Goal: Task Accomplishment & Management: Use online tool/utility

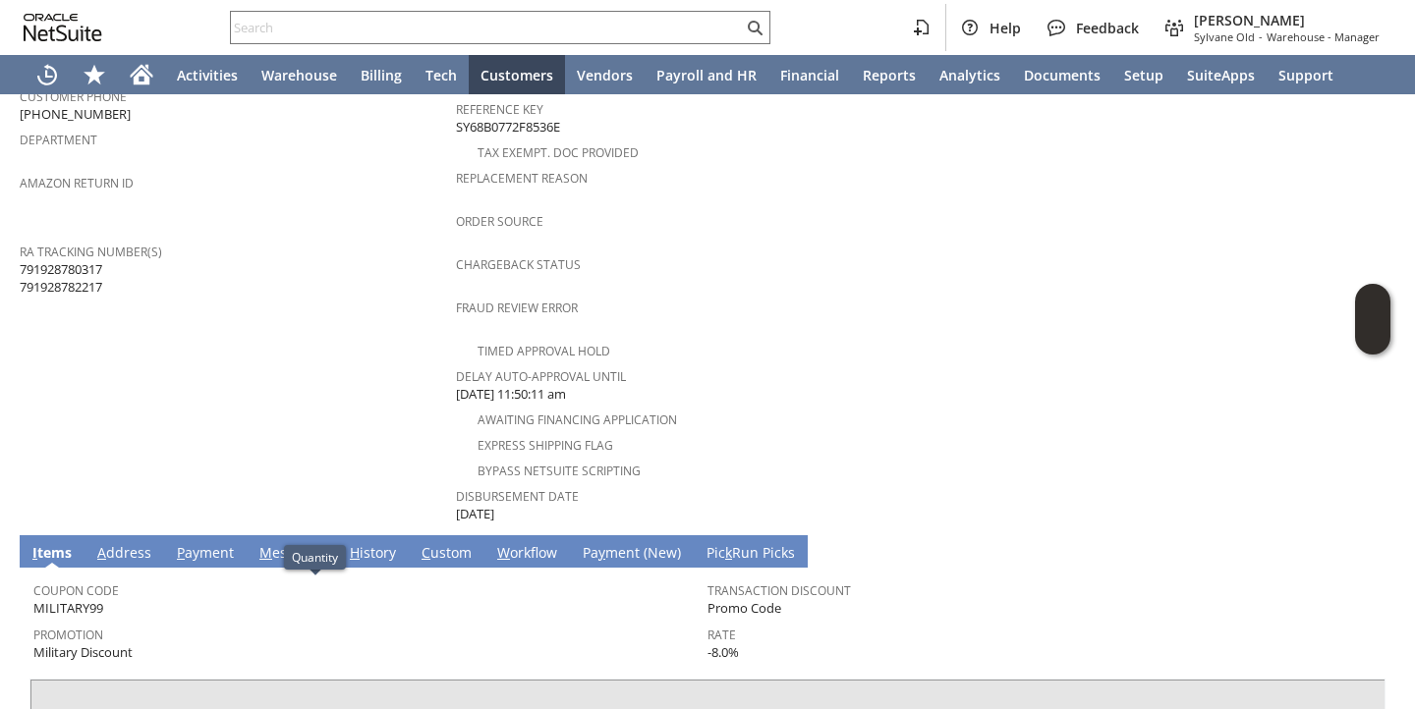
scroll to position [984, 0]
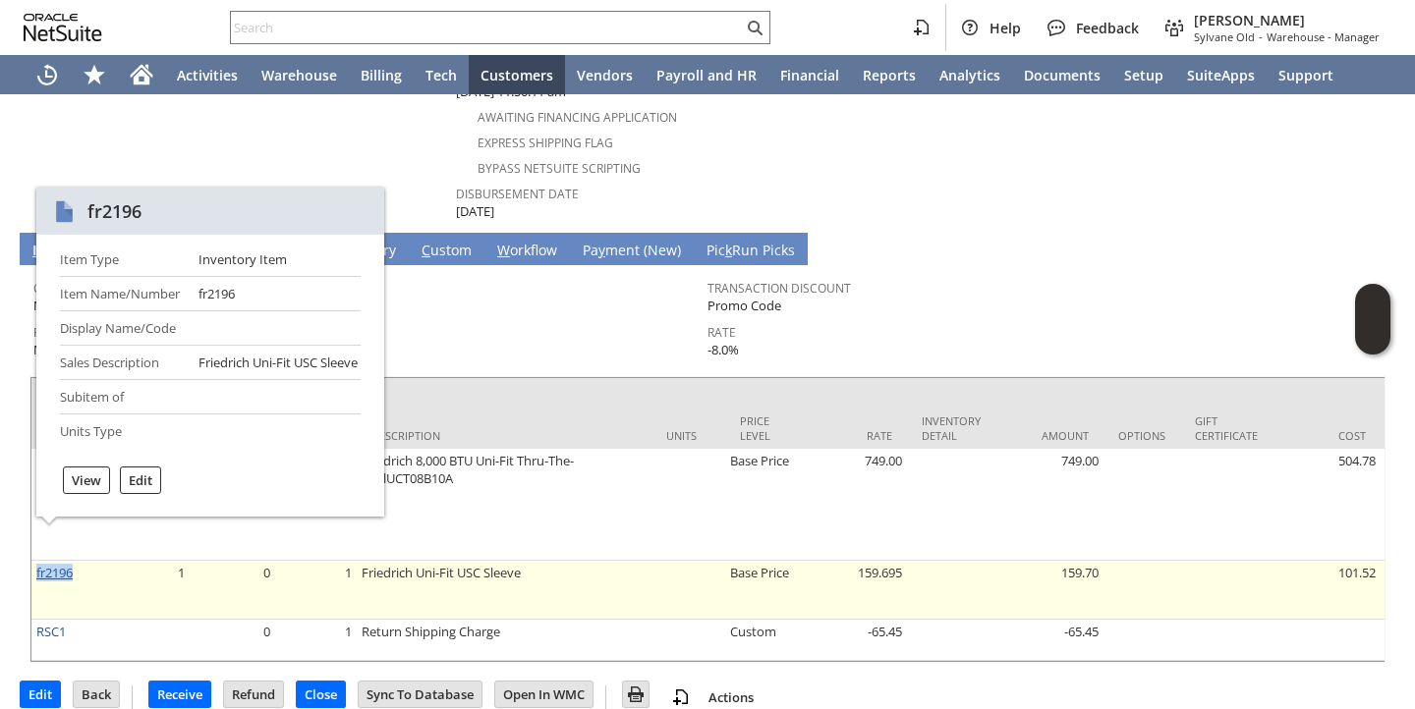
copy link "fr2196"
click at [169, 561] on td "1" at bounding box center [147, 590] width 84 height 59
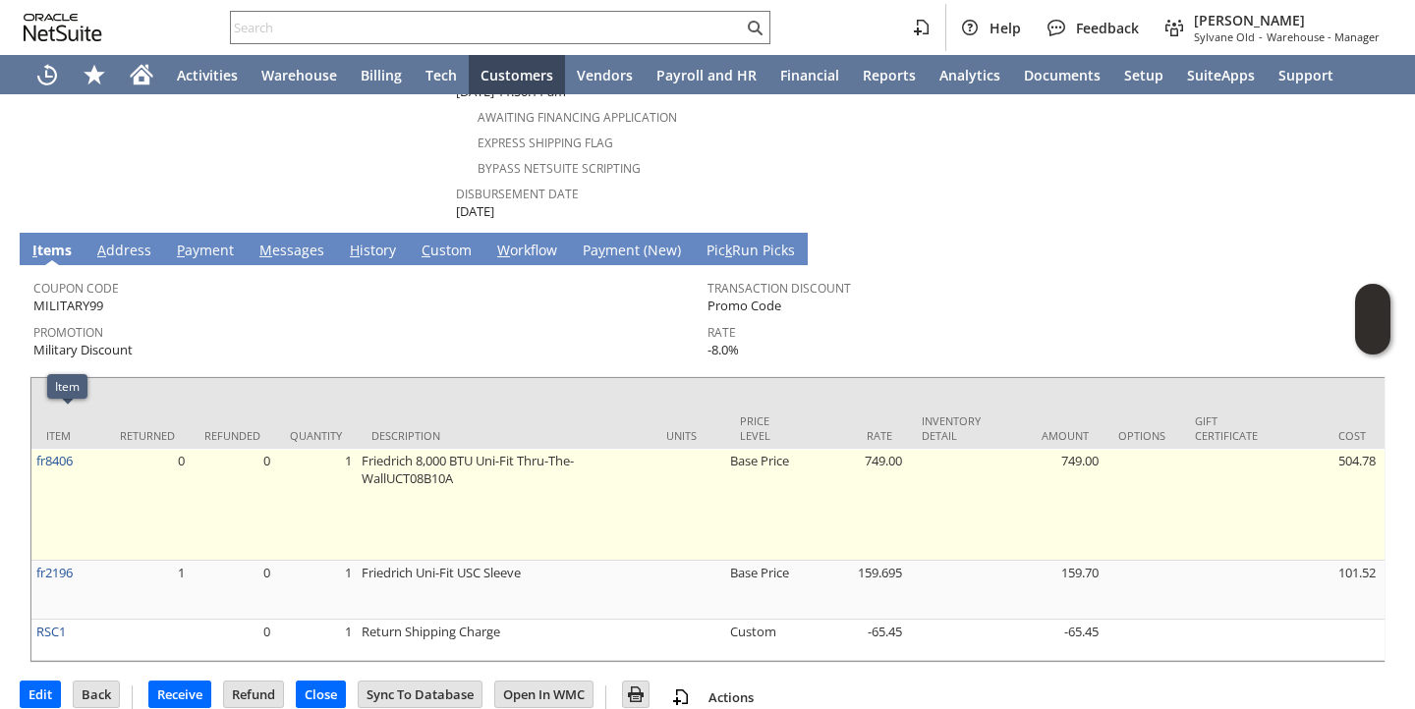
click at [78, 449] on td "fr8406" at bounding box center [68, 505] width 74 height 112
copy tr "fr8406"
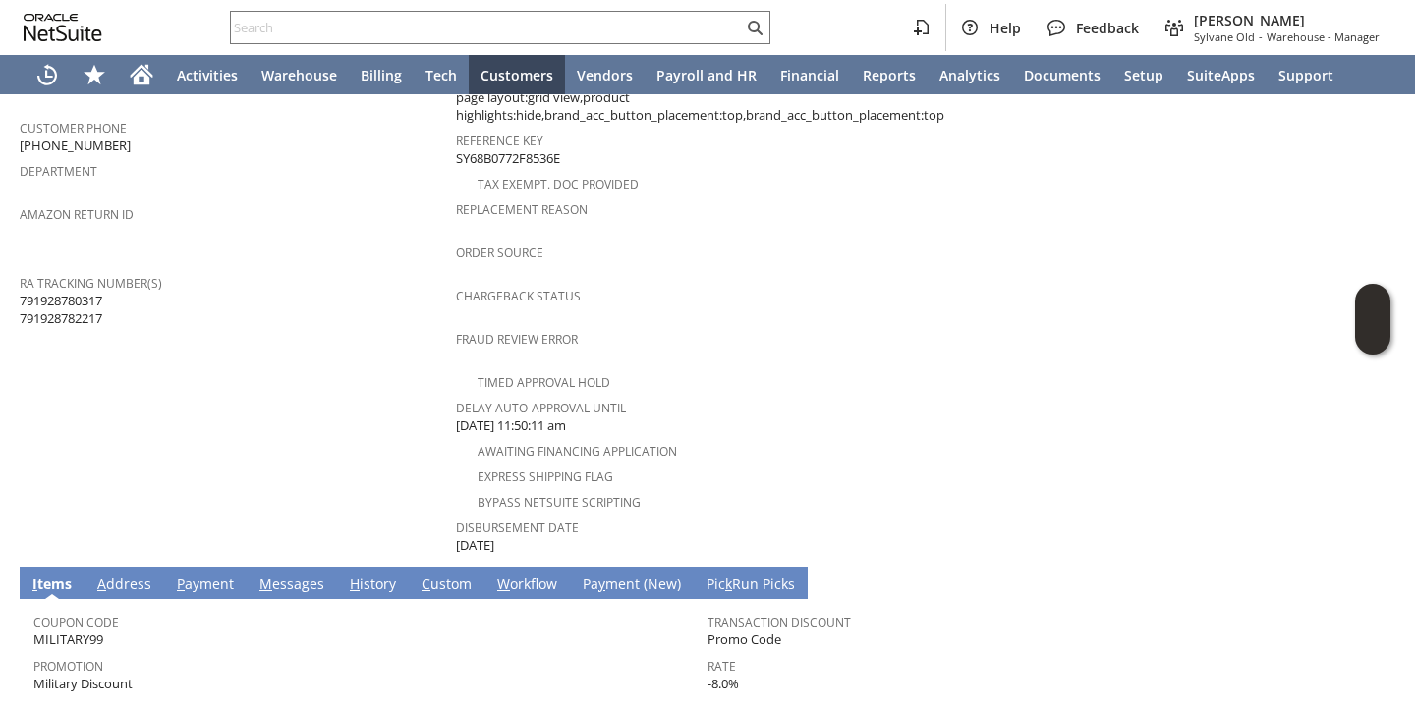
scroll to position [0, 0]
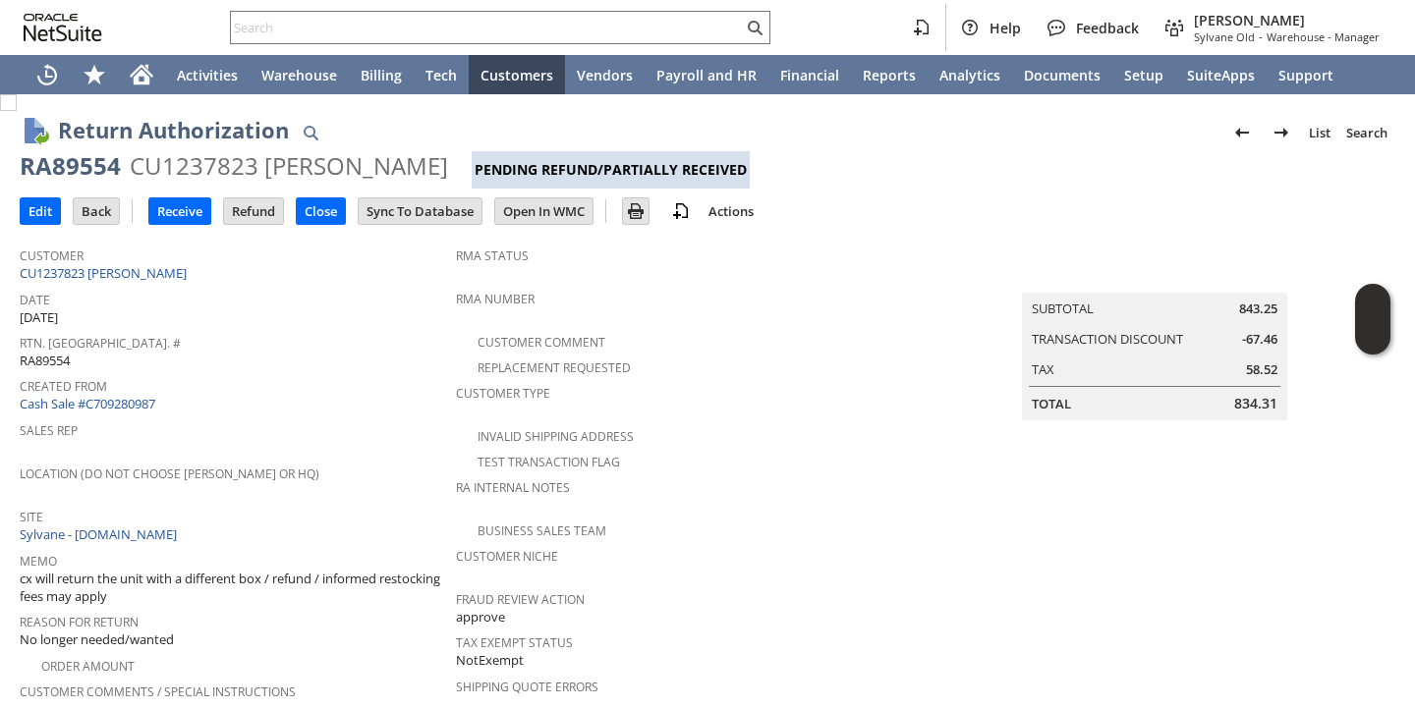
click at [35, 364] on td "Rtn. Auth. # RA89554" at bounding box center [238, 350] width 436 height 43
click at [35, 358] on span "RA89554" at bounding box center [45, 361] width 50 height 19
copy span "RA89554"
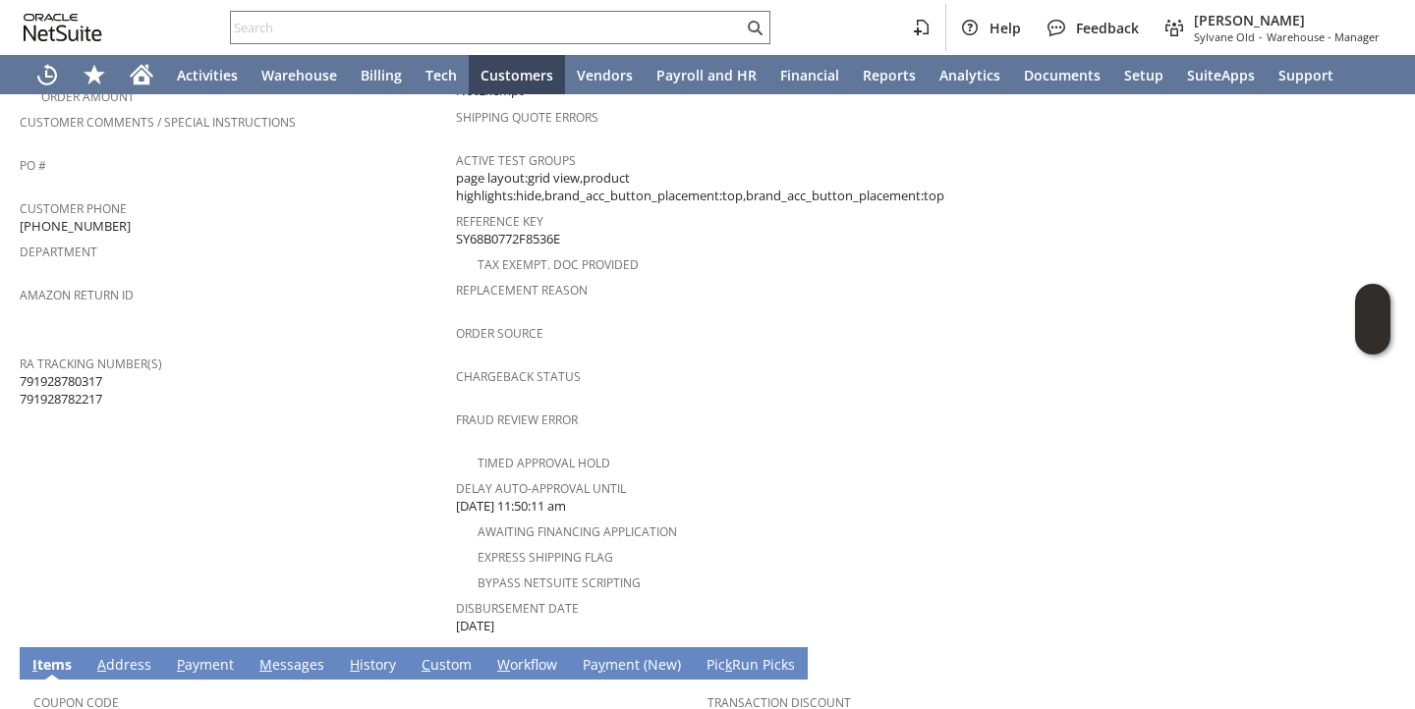
scroll to position [984, 0]
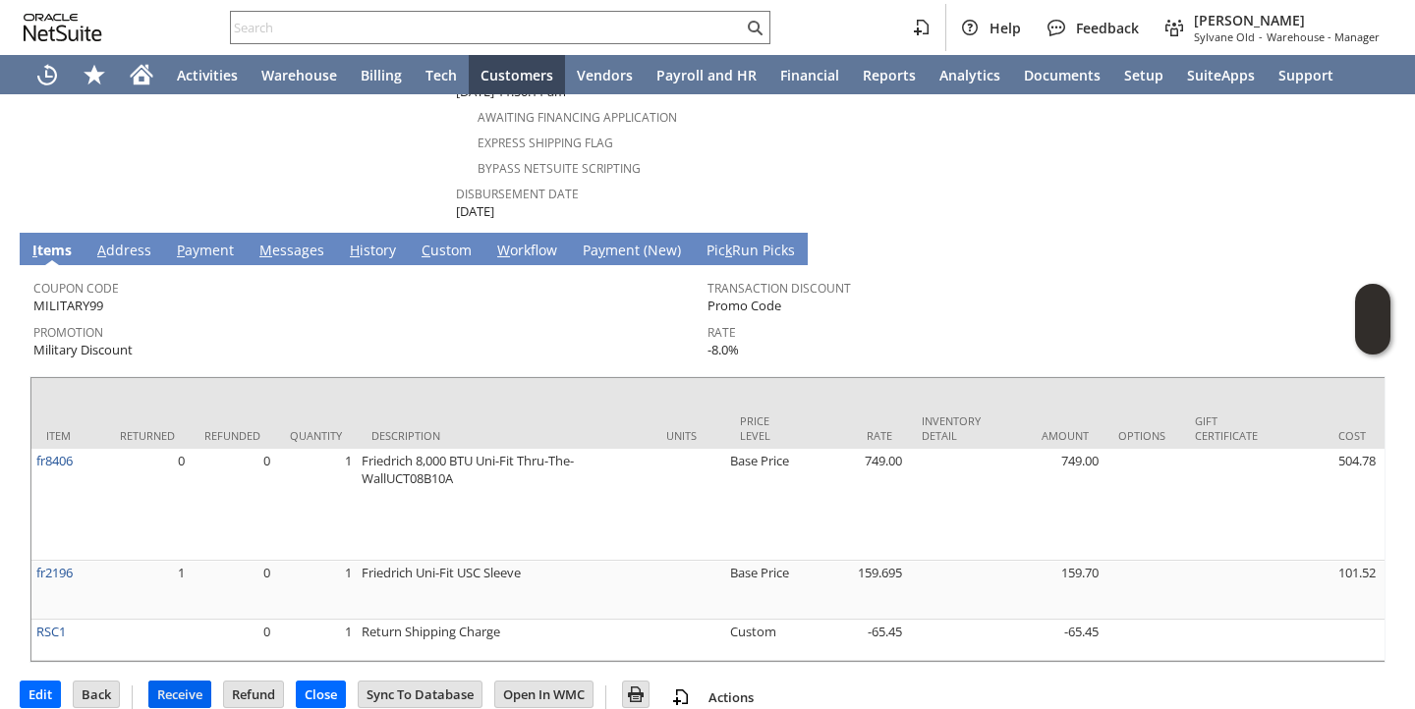
click at [170, 682] on input "Receive" at bounding box center [179, 695] width 61 height 26
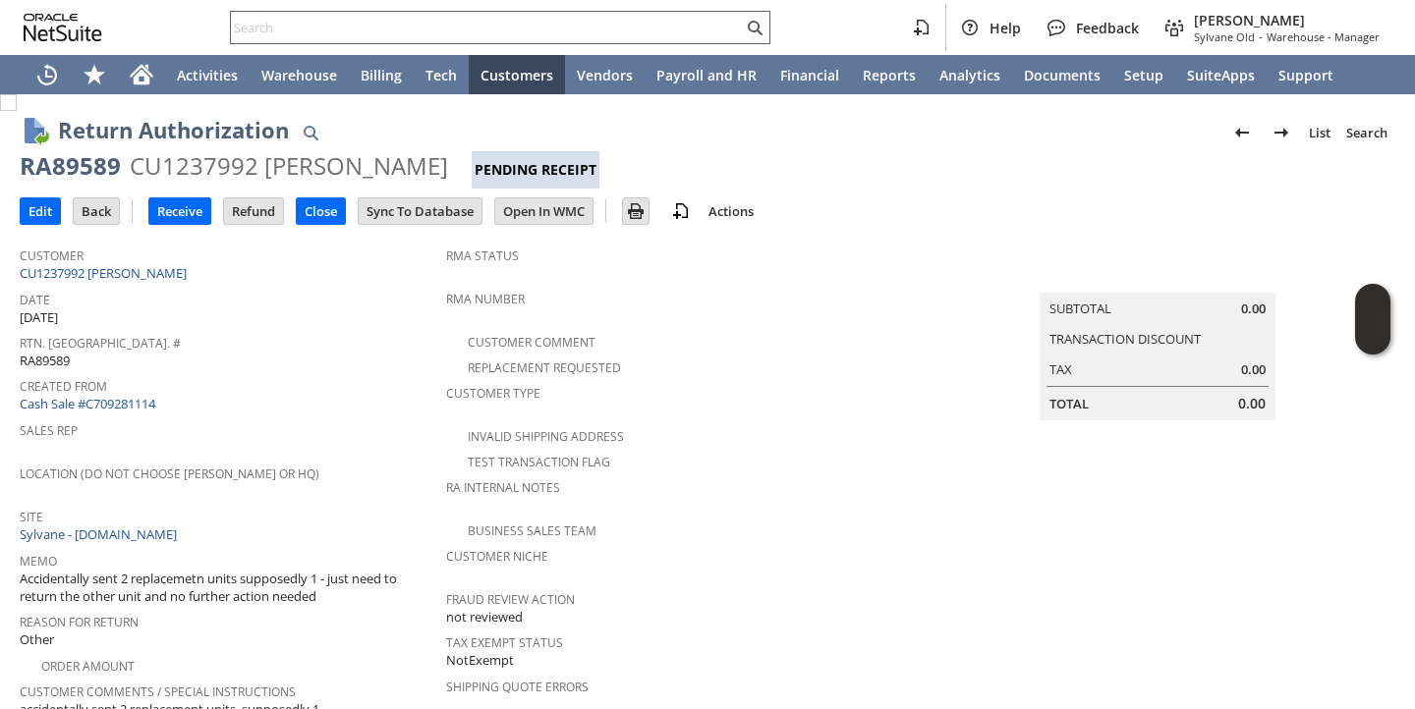
drag, startPoint x: 0, startPoint y: 0, endPoint x: 648, endPoint y: 24, distance: 648.8
click at [648, 23] on input "text" at bounding box center [487, 28] width 512 height 24
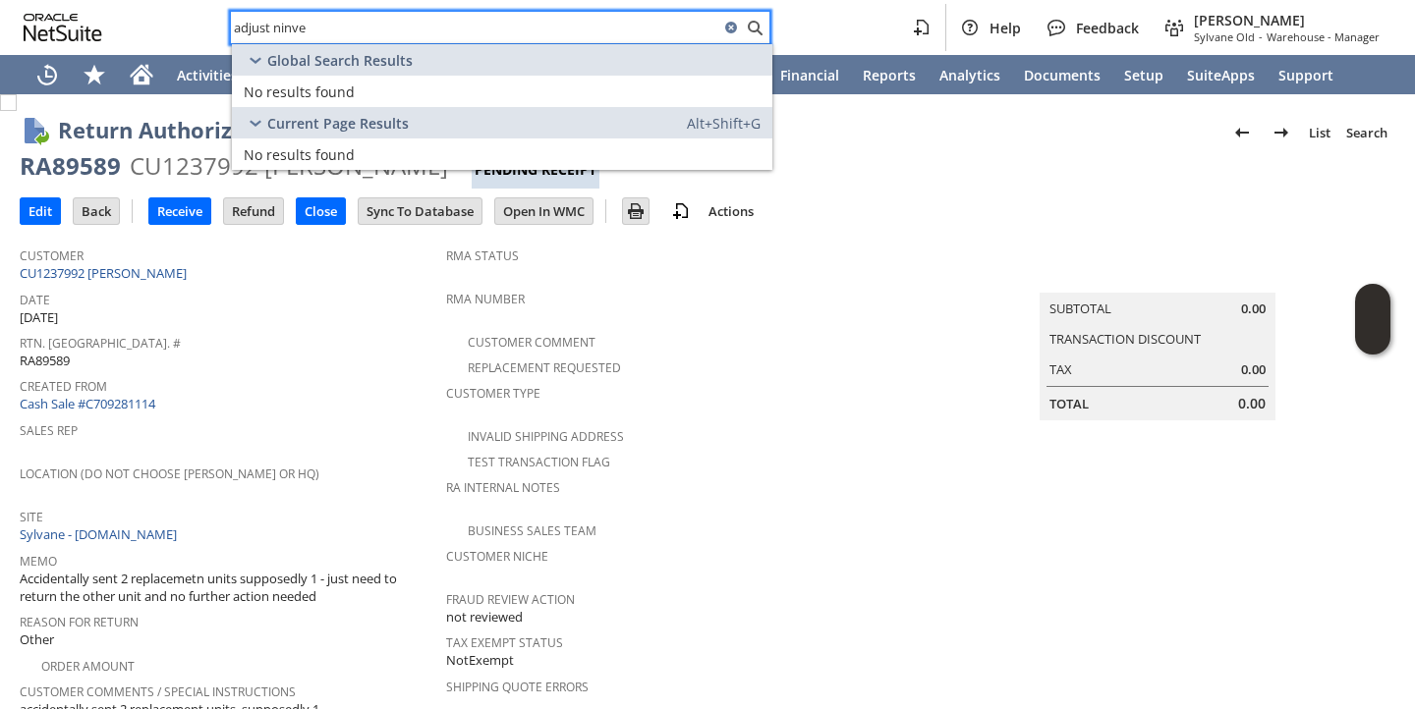
click at [283, 28] on input "adjust ninve" at bounding box center [475, 28] width 488 height 24
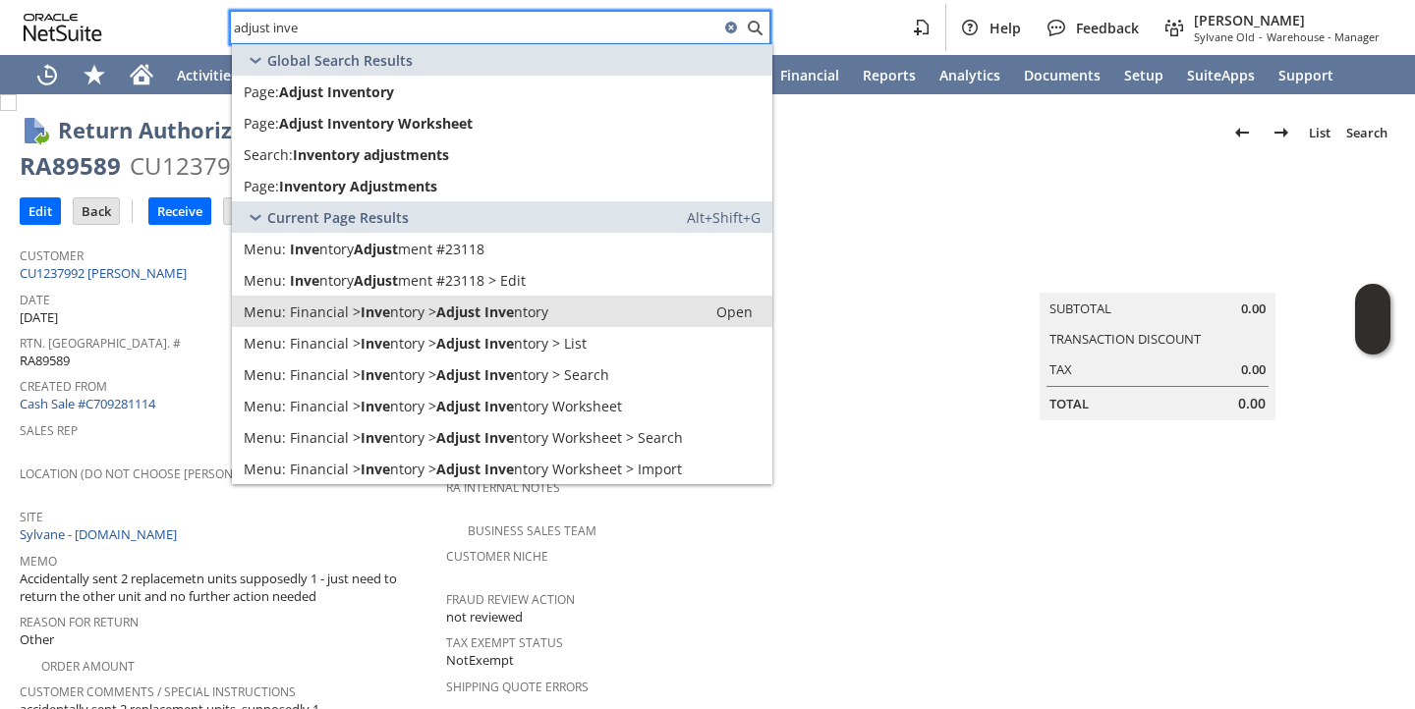
type input "adjust inve"
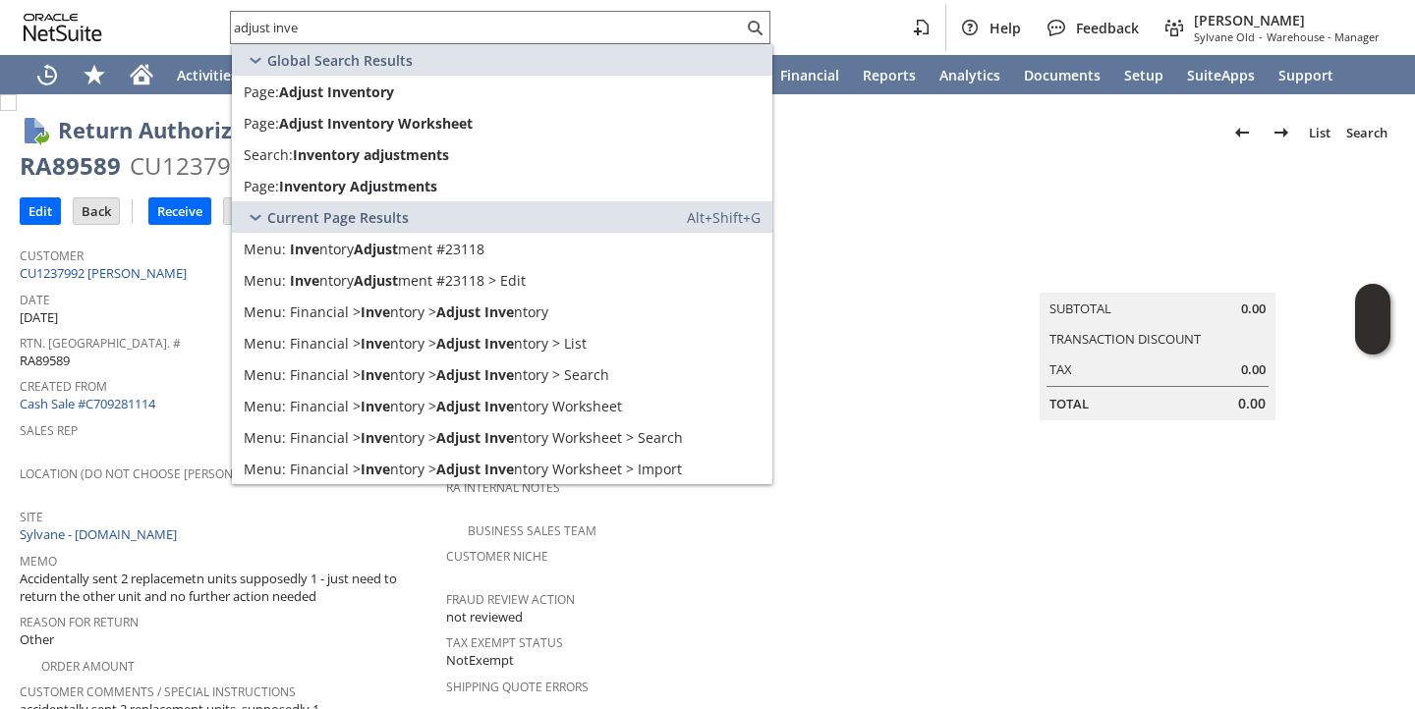
click at [153, 305] on div "Date 9/10/2025" at bounding box center [228, 306] width 417 height 41
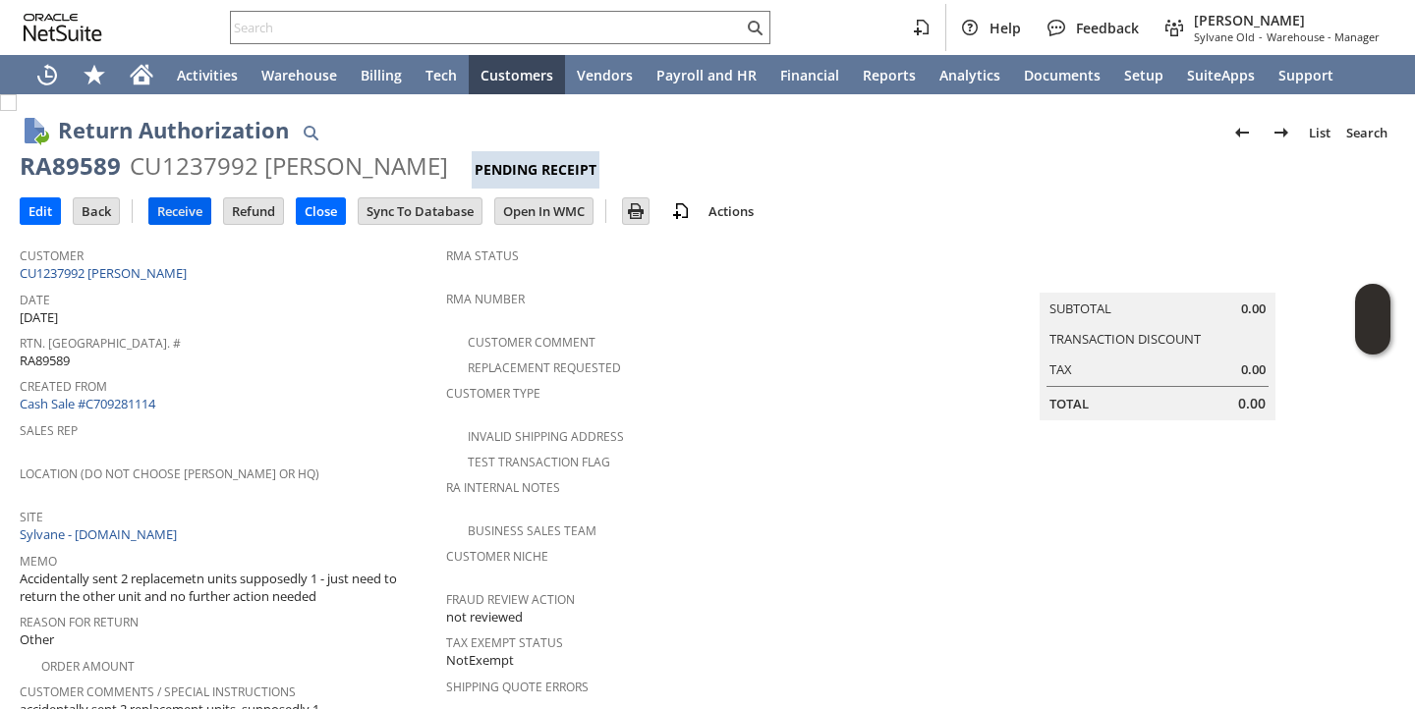
click at [176, 211] on input "Receive" at bounding box center [179, 211] width 61 height 26
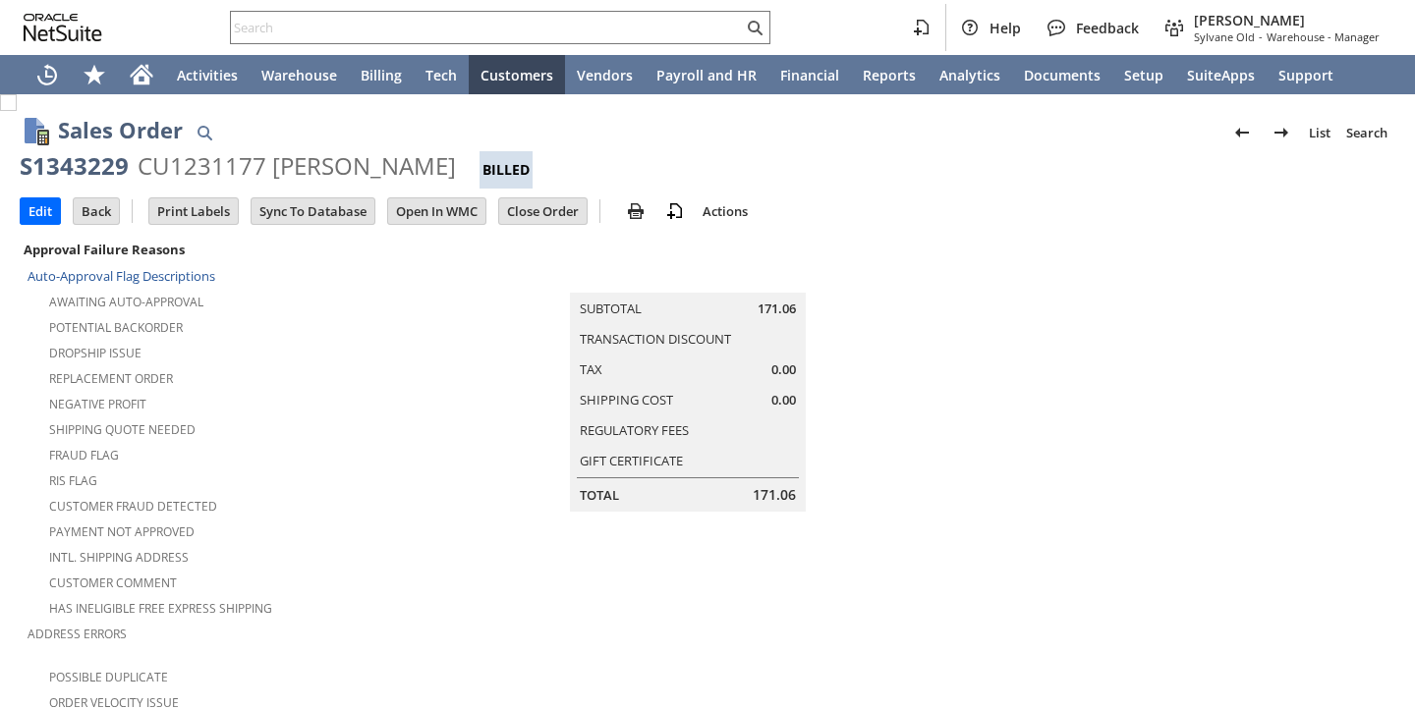
click at [309, 292] on div "Awaiting Auto-Approval" at bounding box center [253, 300] width 451 height 24
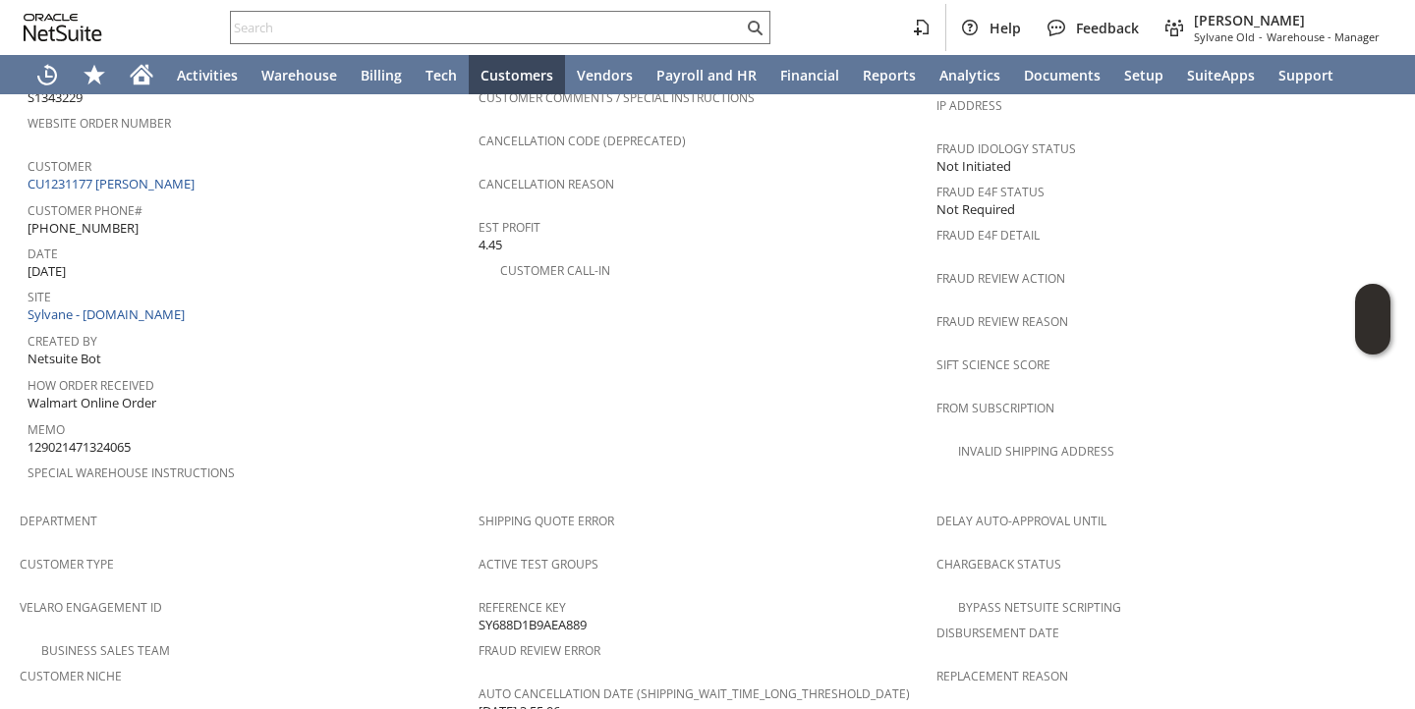
scroll to position [798, 0]
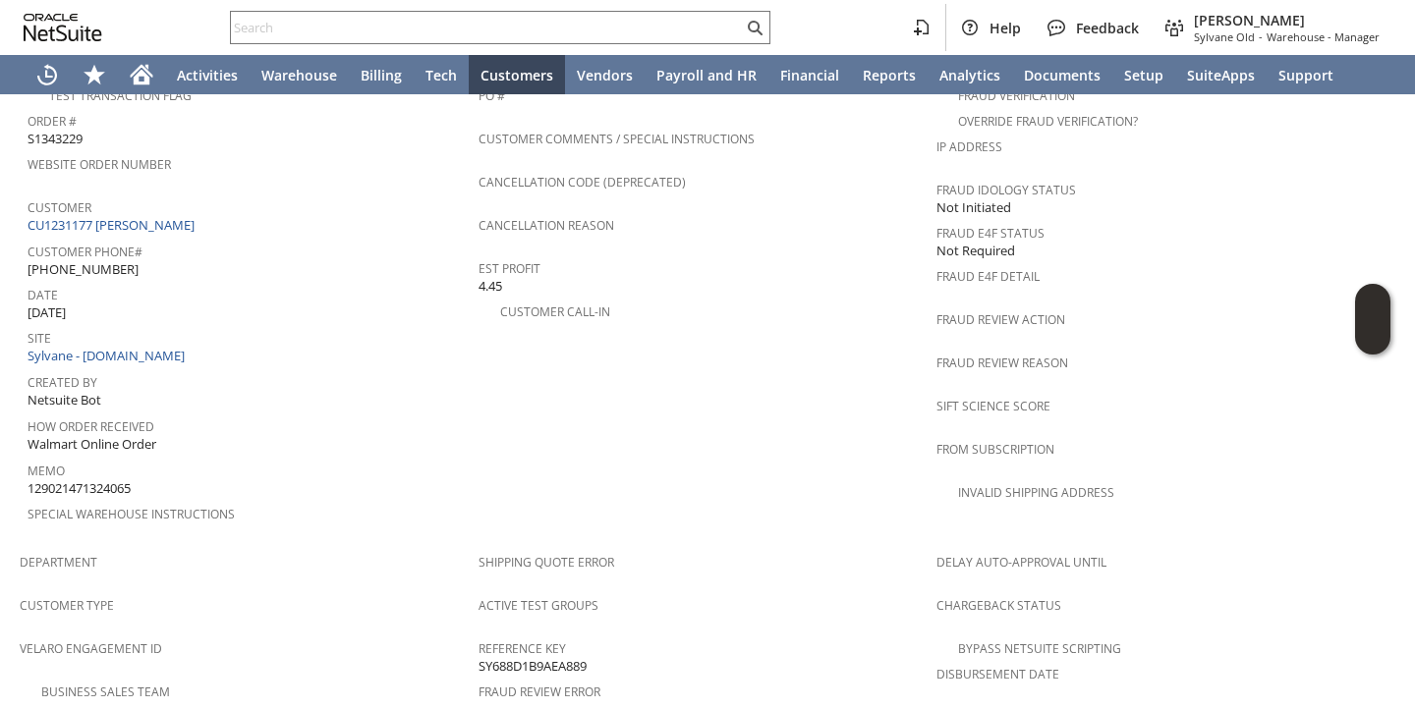
click at [65, 130] on span "S1343229" at bounding box center [55, 139] width 55 height 19
copy span "S1343229"
click at [397, 368] on span "Created By" at bounding box center [248, 379] width 441 height 23
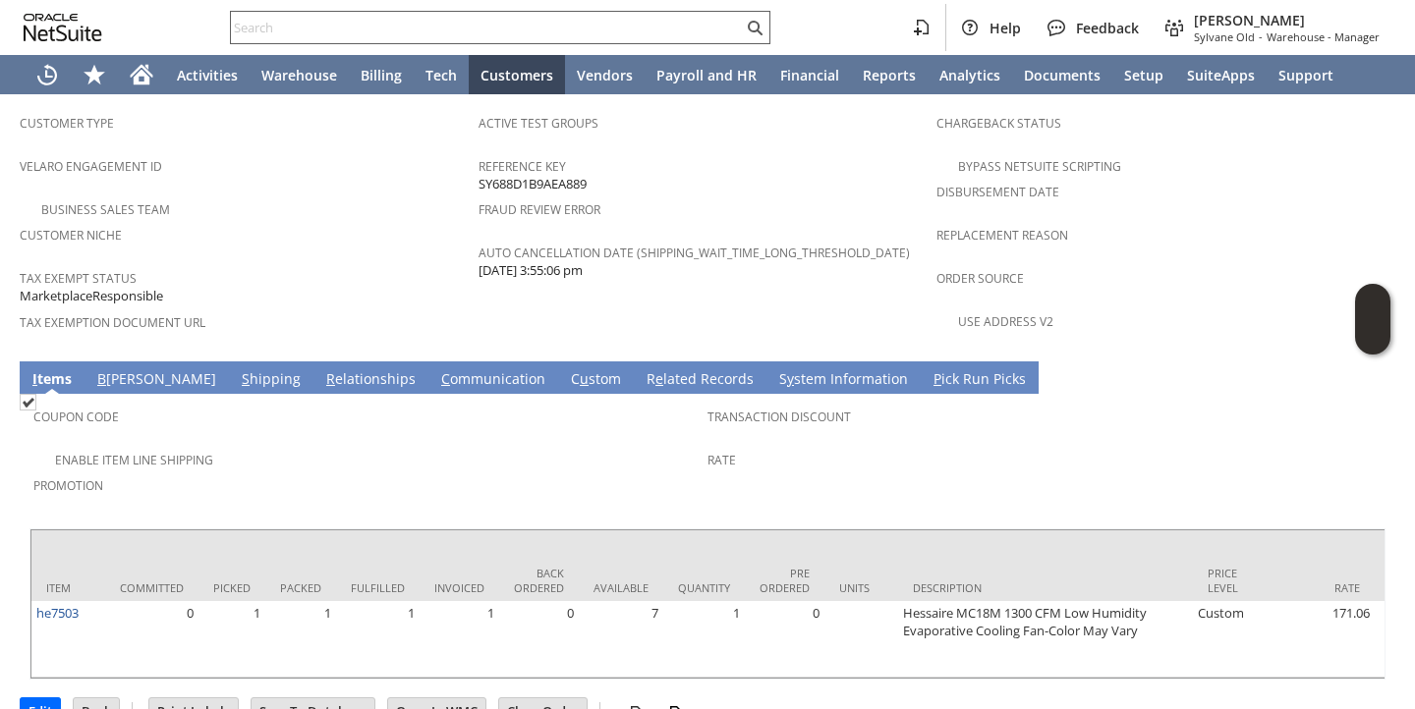
click at [558, 29] on input "text" at bounding box center [487, 28] width 512 height 24
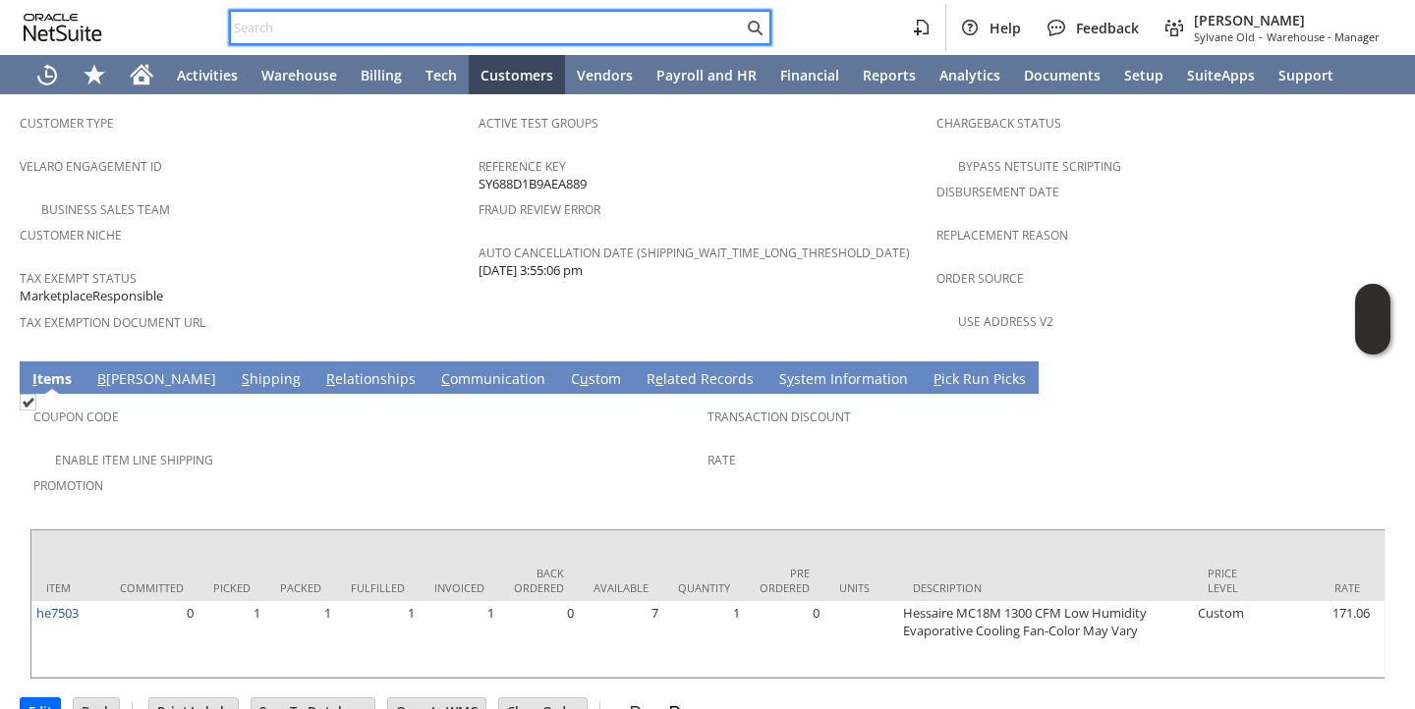
paste input "RA89620"
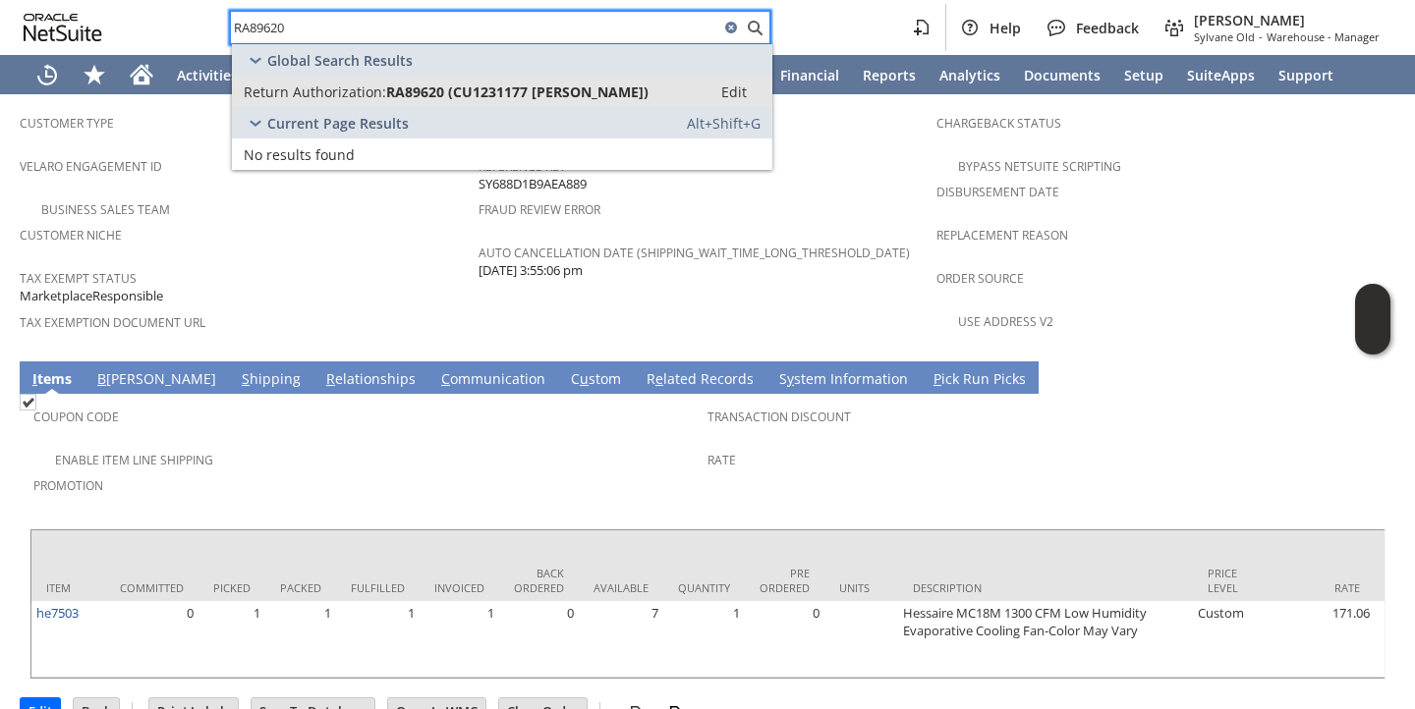
type input "RA89620"
click at [361, 97] on span "Return Authorization:" at bounding box center [315, 92] width 142 height 19
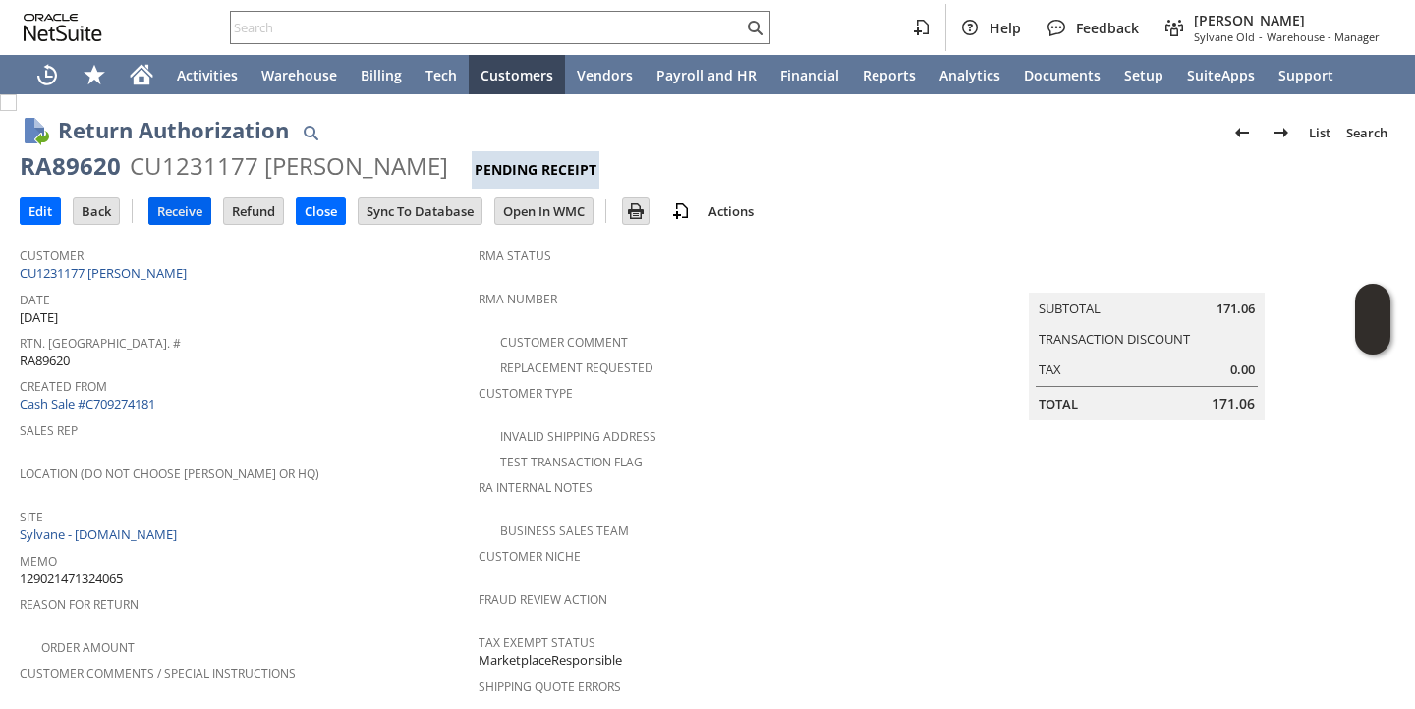
click at [169, 215] on input "Receive" at bounding box center [179, 211] width 61 height 26
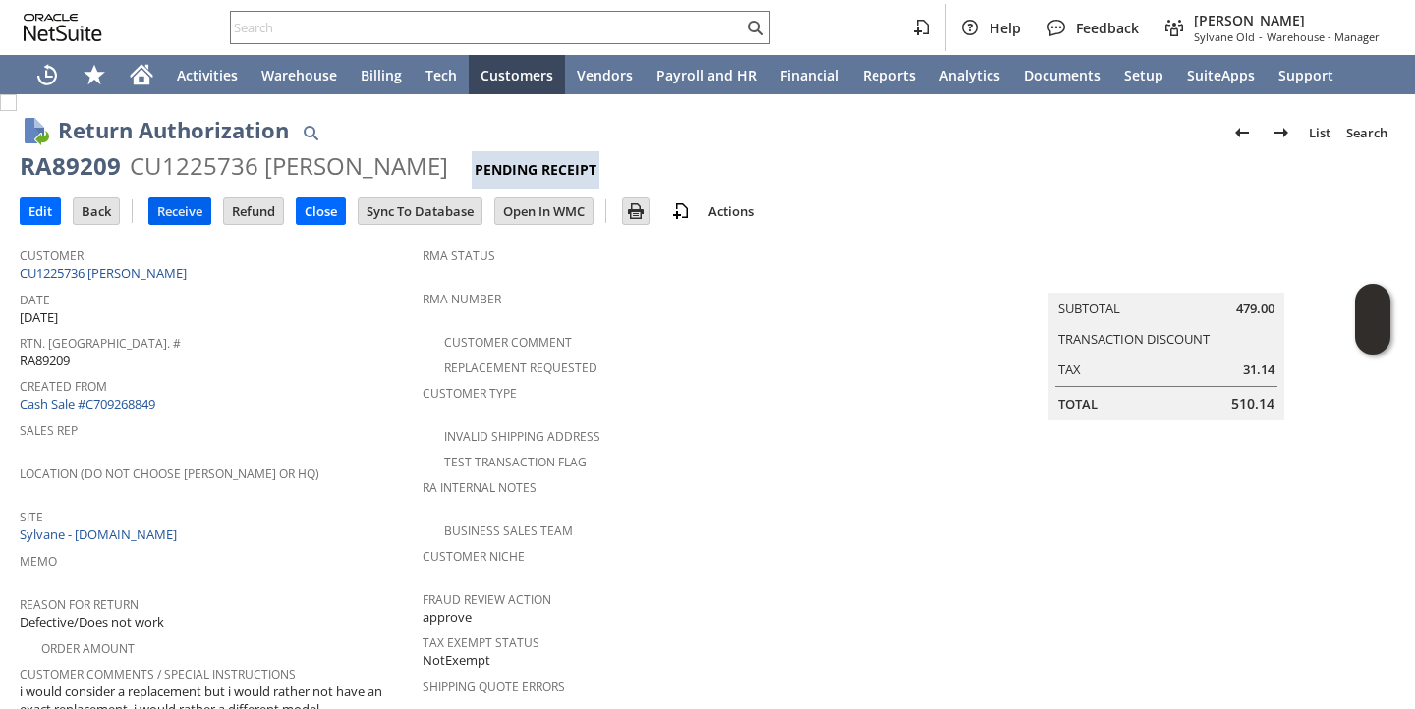
click at [182, 216] on input "Receive" at bounding box center [179, 211] width 61 height 26
click at [115, 398] on link "Cash Sale #C709268849" at bounding box center [88, 404] width 136 height 18
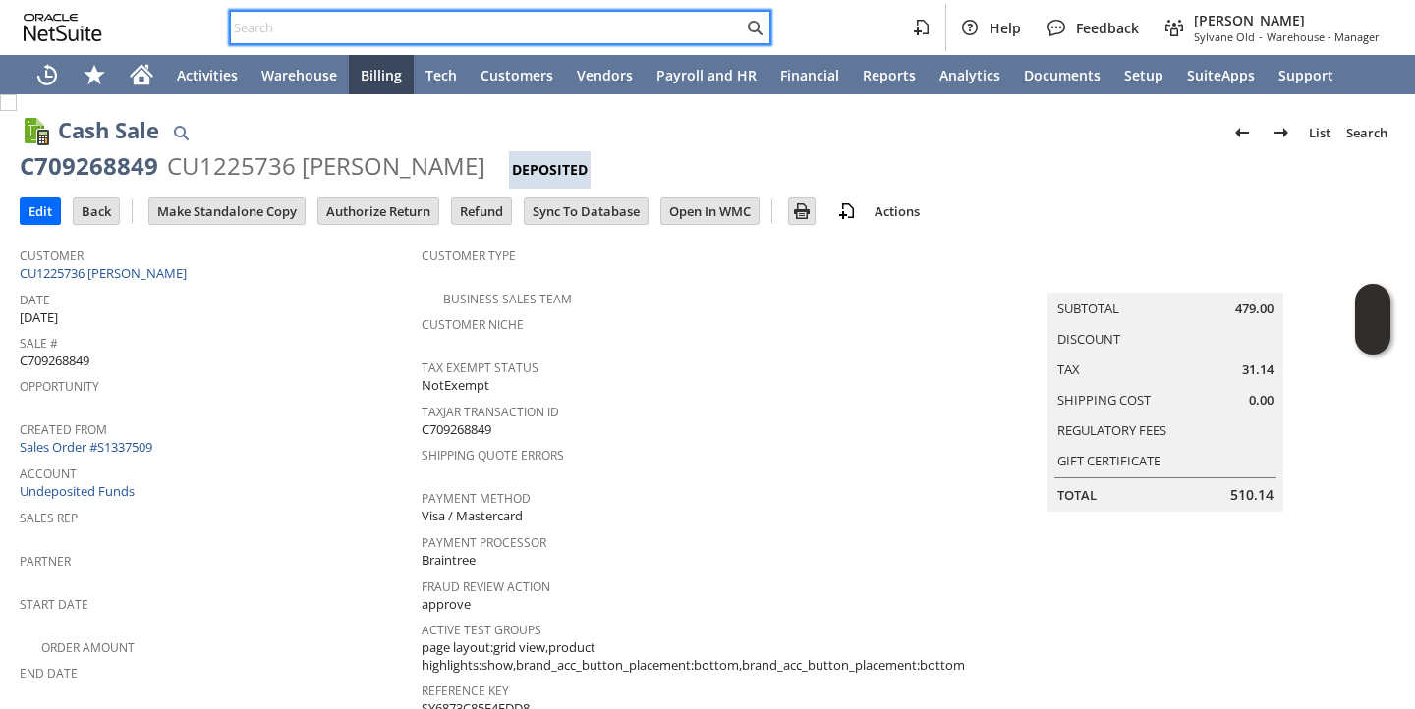
click at [615, 27] on input "text" at bounding box center [487, 28] width 512 height 24
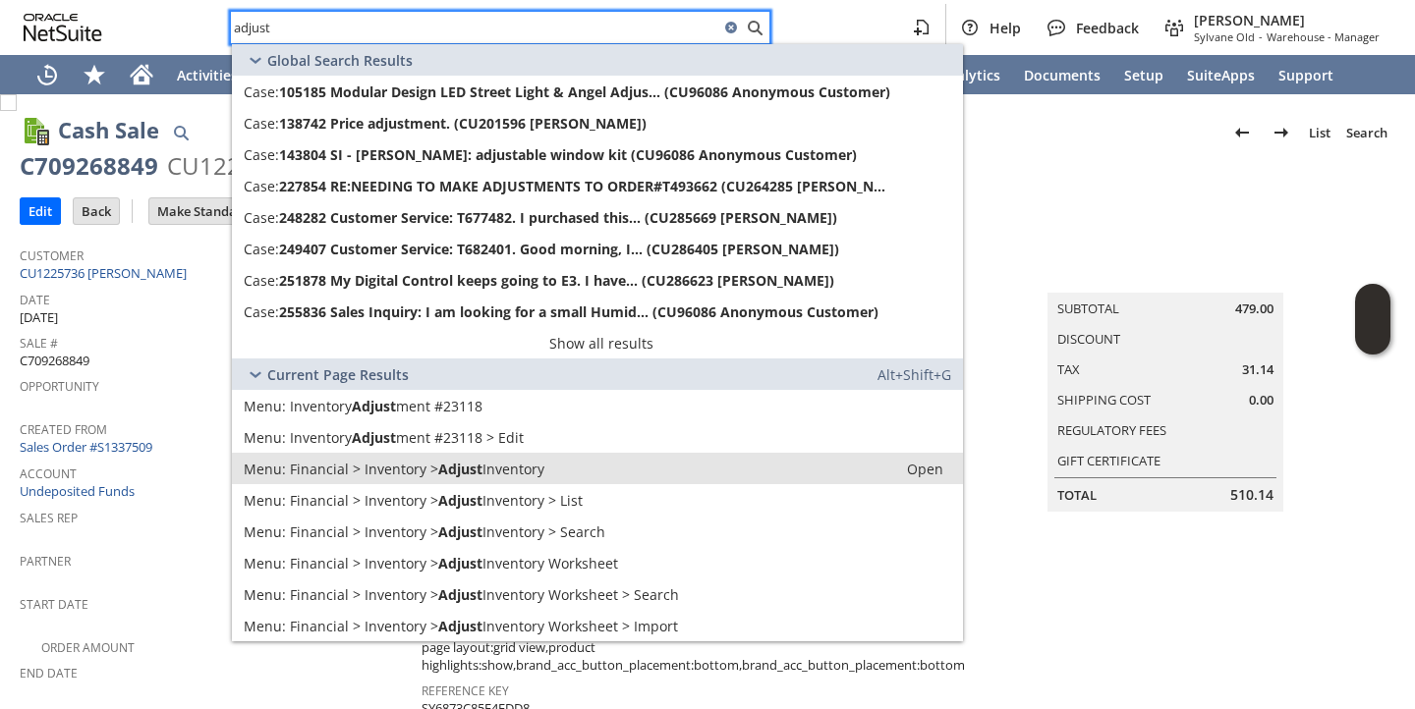
type input "adjust"
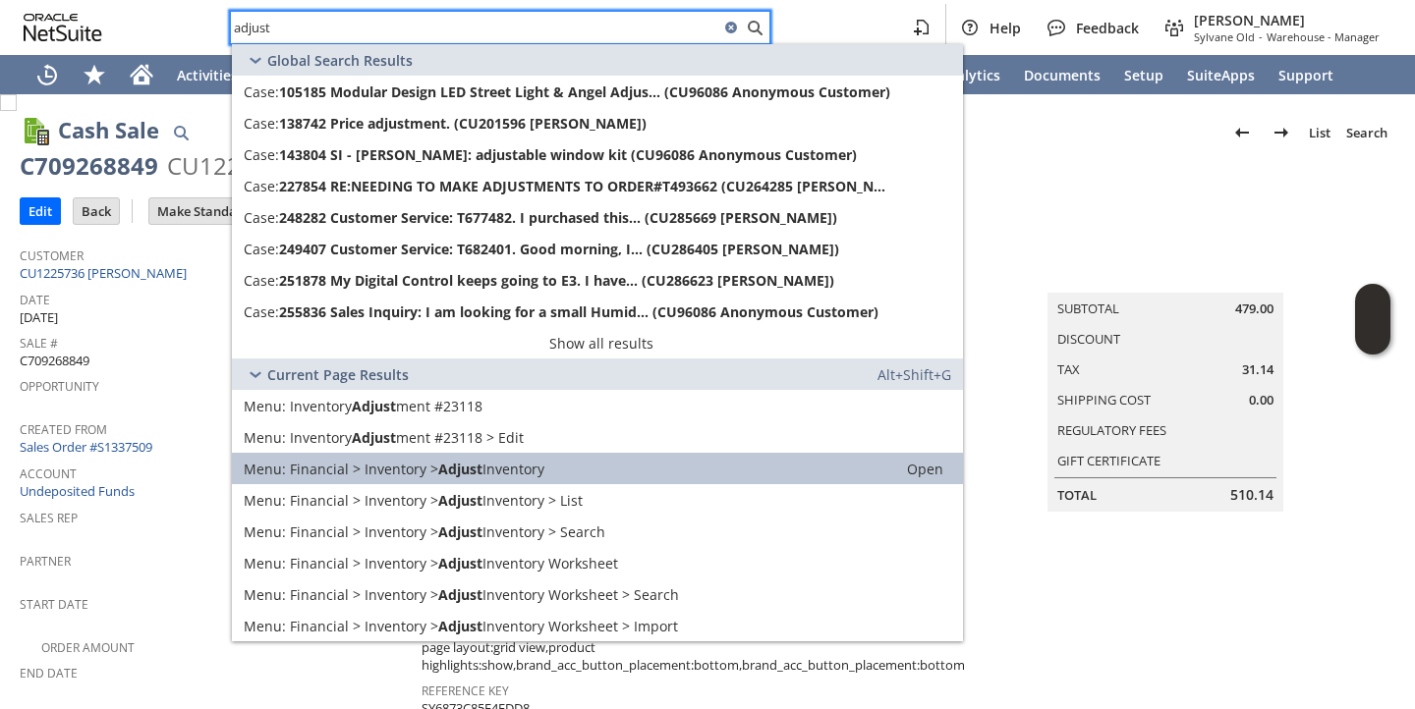
click at [459, 470] on span "Adjust" at bounding box center [460, 469] width 44 height 19
